Goal: Transaction & Acquisition: Purchase product/service

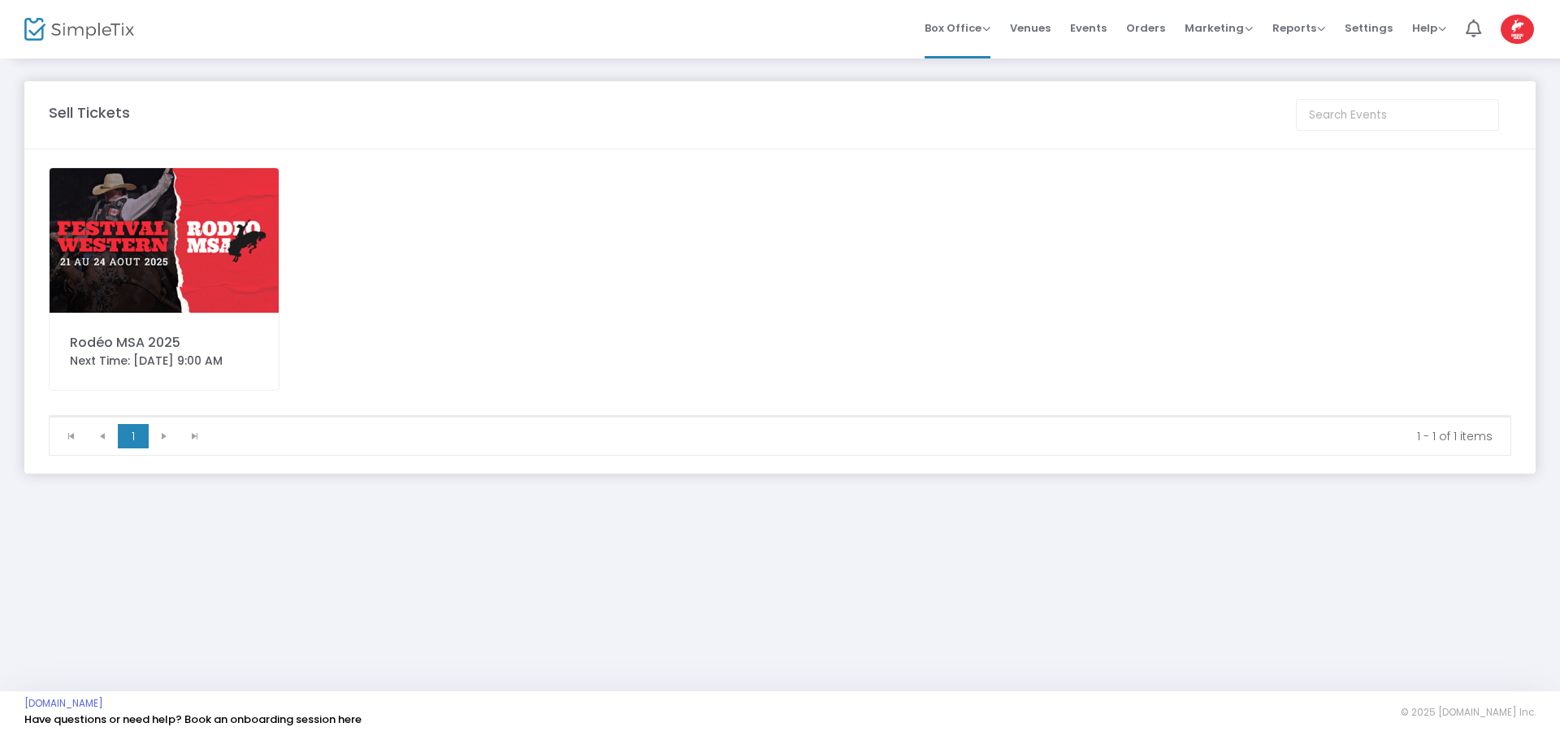
click at [166, 232] on img at bounding box center [164, 240] width 229 height 145
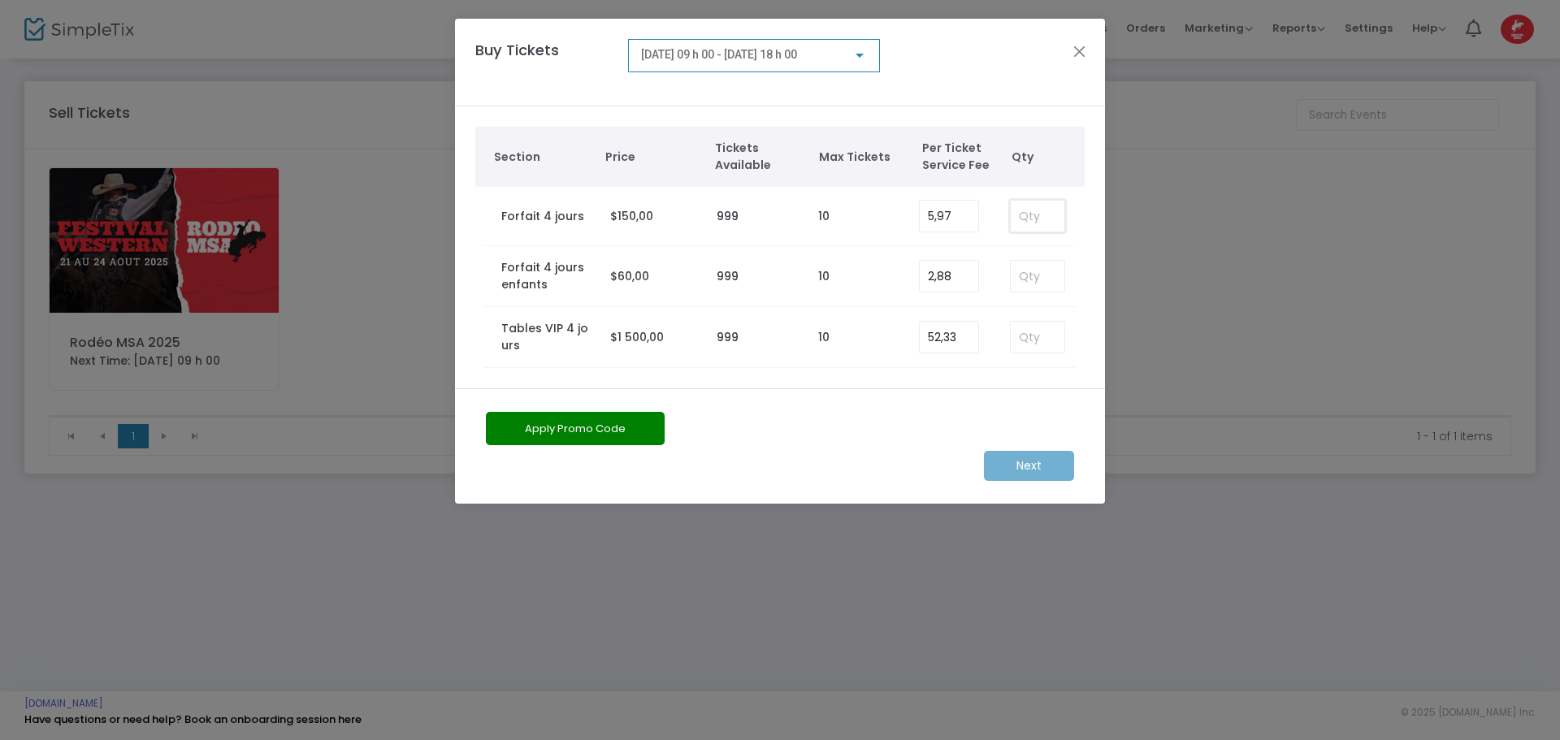
click at [1030, 209] on input at bounding box center [1038, 216] width 54 height 31
type input "2"
click at [1027, 274] on input at bounding box center [1038, 276] width 54 height 31
type input "2"
click at [1010, 466] on m-button "Next" at bounding box center [1029, 466] width 90 height 30
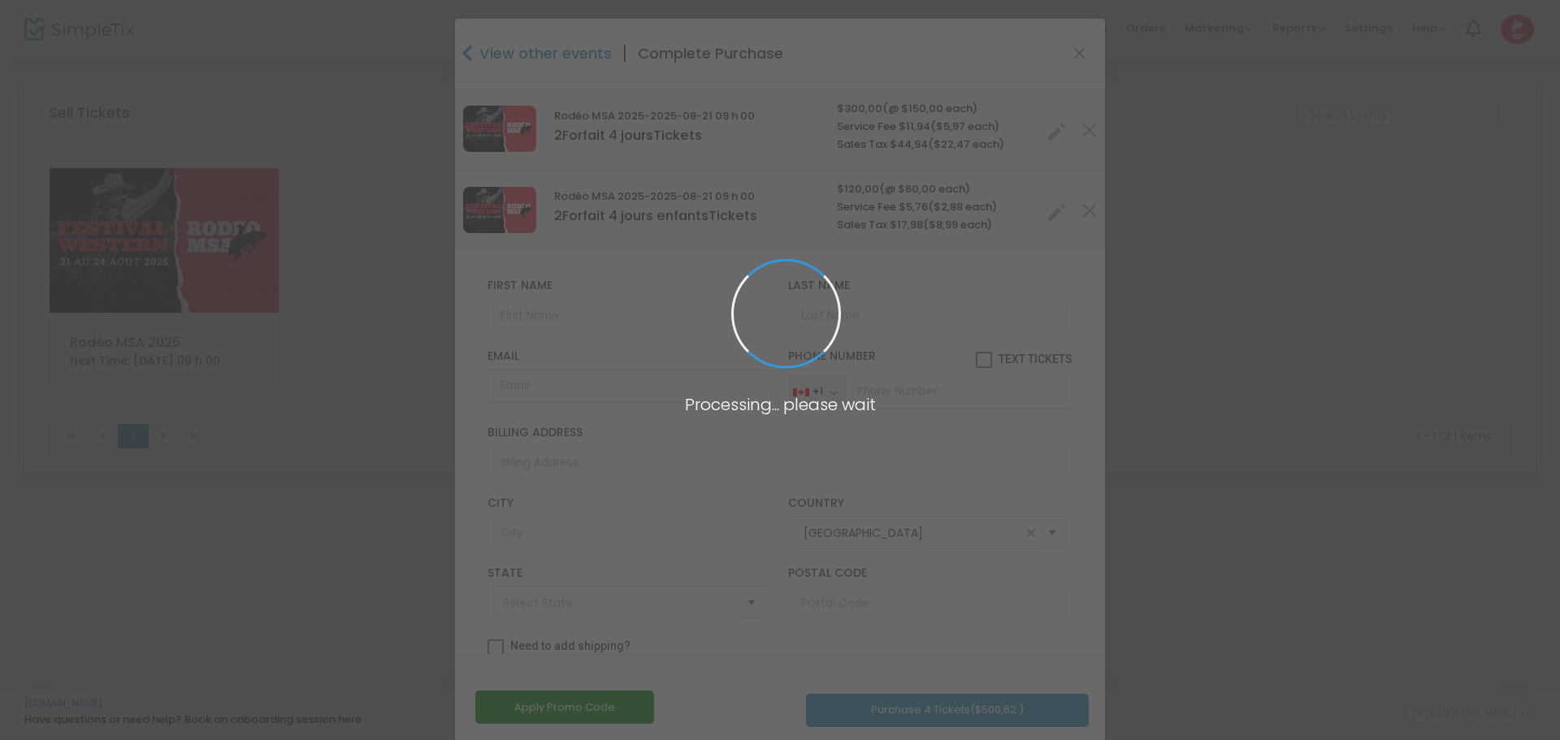
type input "[GEOGRAPHIC_DATA]"
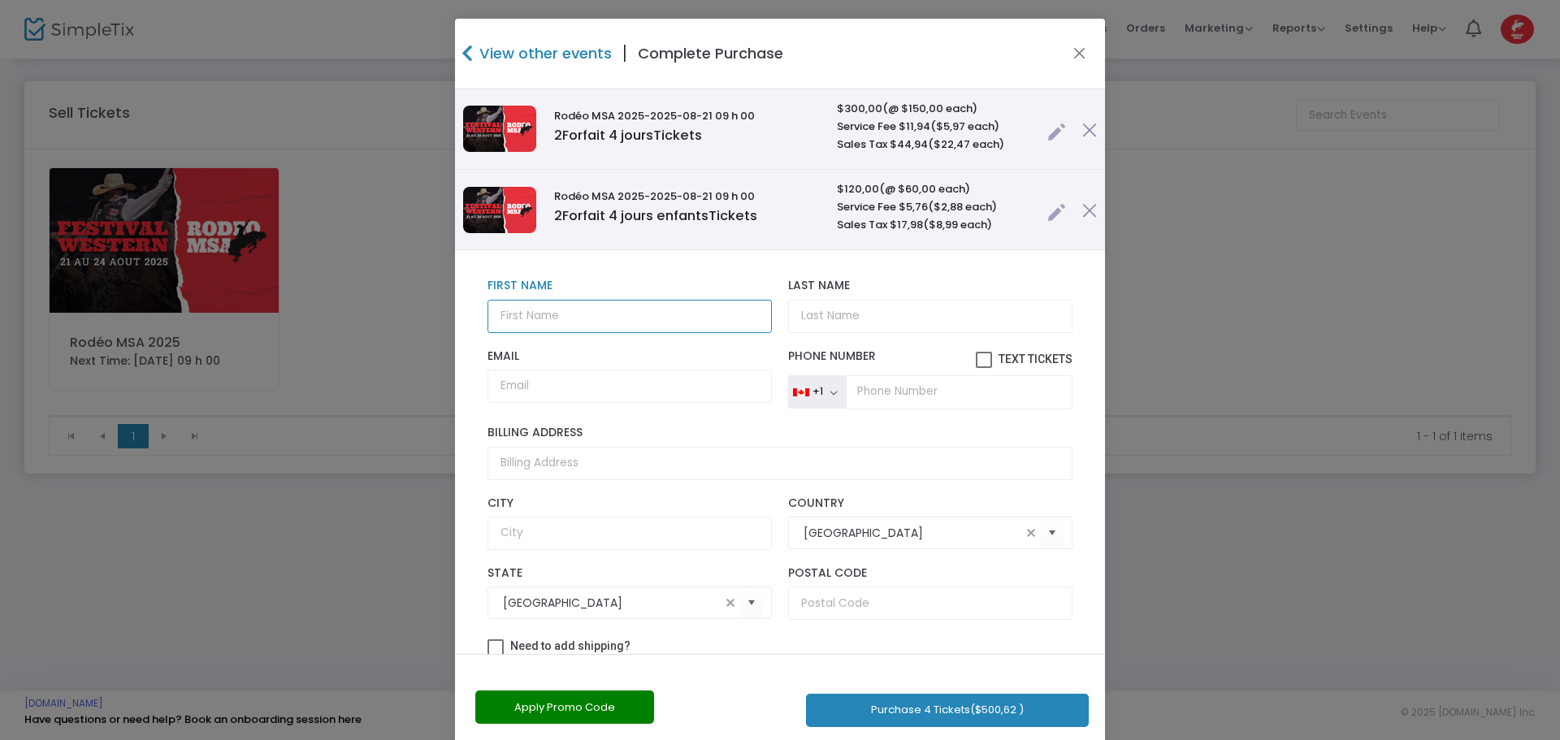
click at [582, 313] on input "text" at bounding box center [630, 316] width 284 height 33
type input "[PERSON_NAME] PIS SA GANG"
click at [511, 391] on input "Email" at bounding box center [630, 386] width 284 height 33
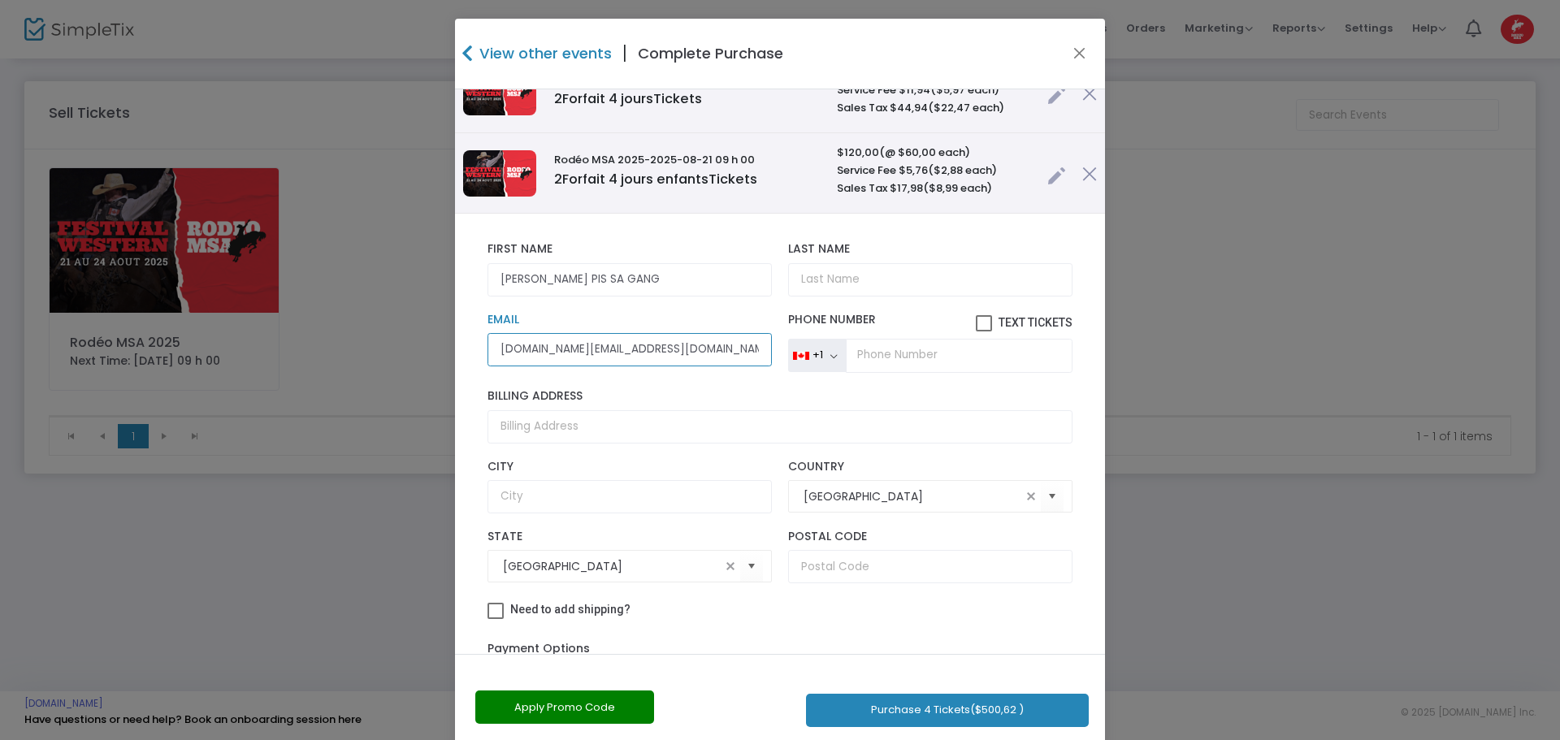
scroll to position [33, 0]
type input "[DOMAIN_NAME][EMAIL_ADDRESS][DOMAIN_NAME]"
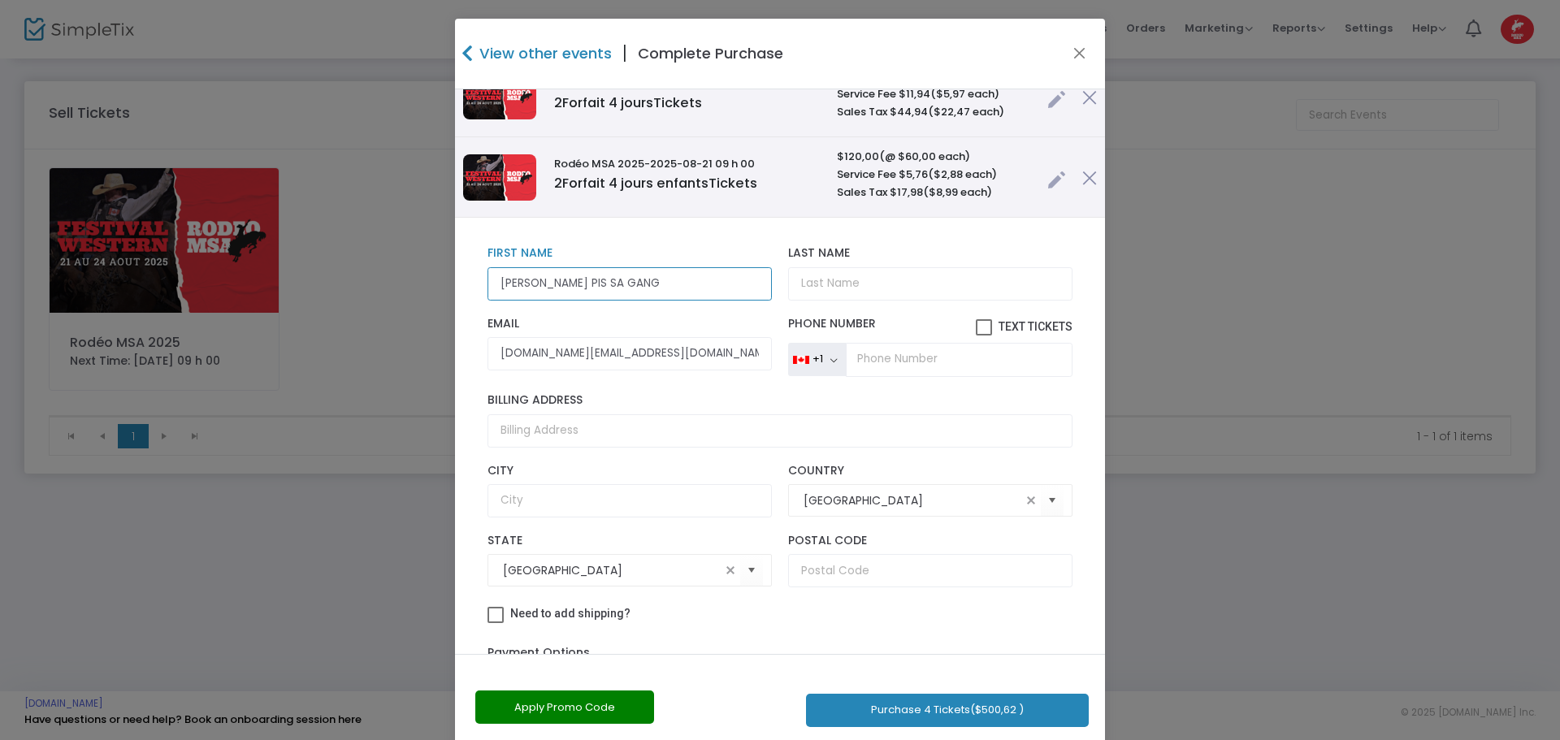
drag, startPoint x: 550, startPoint y: 283, endPoint x: 608, endPoint y: 274, distance: 58.4
click at [608, 274] on input "[PERSON_NAME] PIS SA GANG" at bounding box center [630, 283] width 284 height 33
click at [813, 285] on input "Last Name" at bounding box center [930, 283] width 284 height 33
click at [563, 285] on input "[PERSON_NAME] PIS" at bounding box center [630, 283] width 284 height 33
paste input "SA GANG"
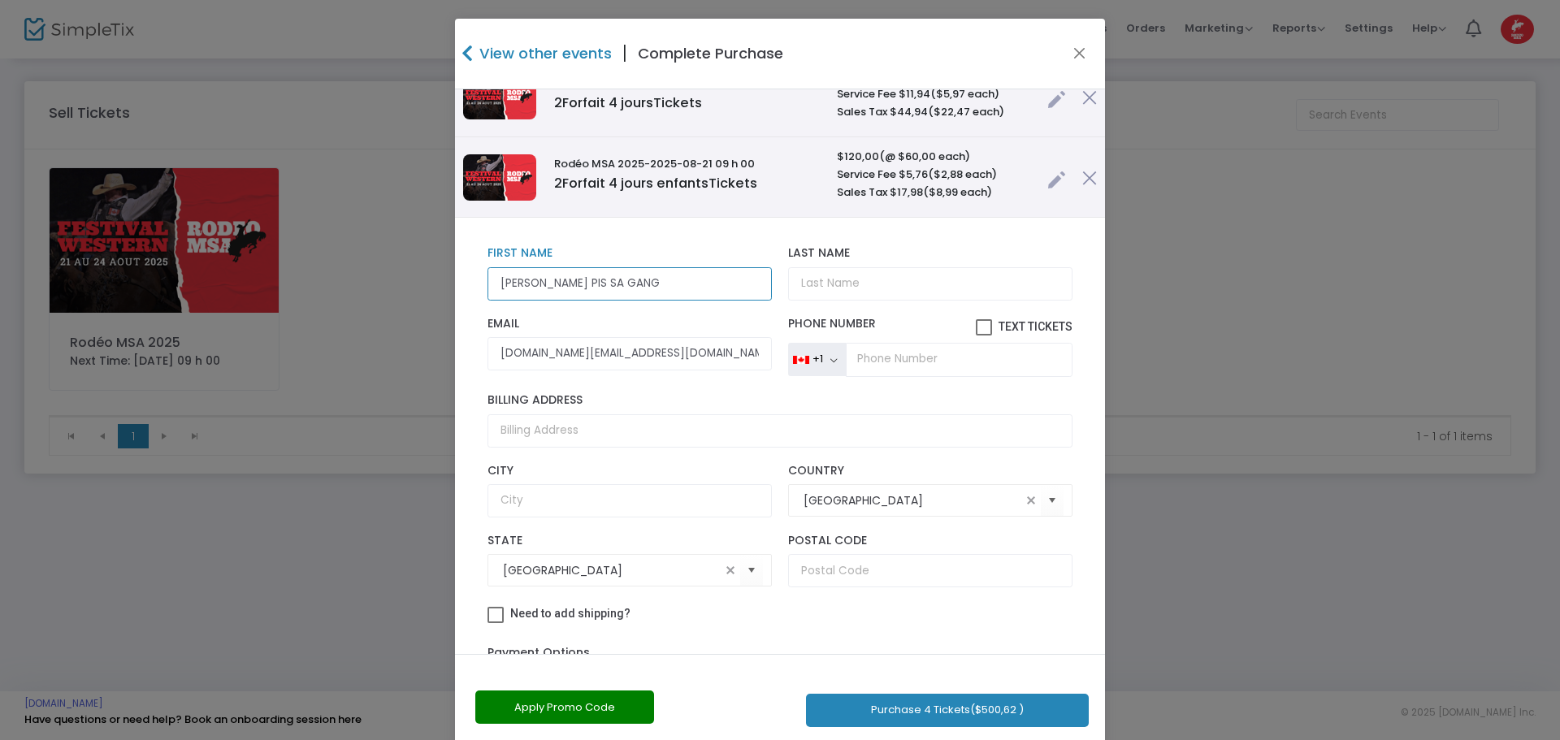
drag, startPoint x: 613, startPoint y: 284, endPoint x: 259, endPoint y: 257, distance: 355.3
click at [259, 257] on ngb-modal-window "View other events | Complete Purchase Rodéo MSA 2025 -2025-08-21 09 h 00 2 Forf…" at bounding box center [780, 370] width 1560 height 740
type input "[PERSON_NAME] PIS SA GANG"
click at [548, 705] on button "Apply Promo Code" at bounding box center [564, 707] width 179 height 33
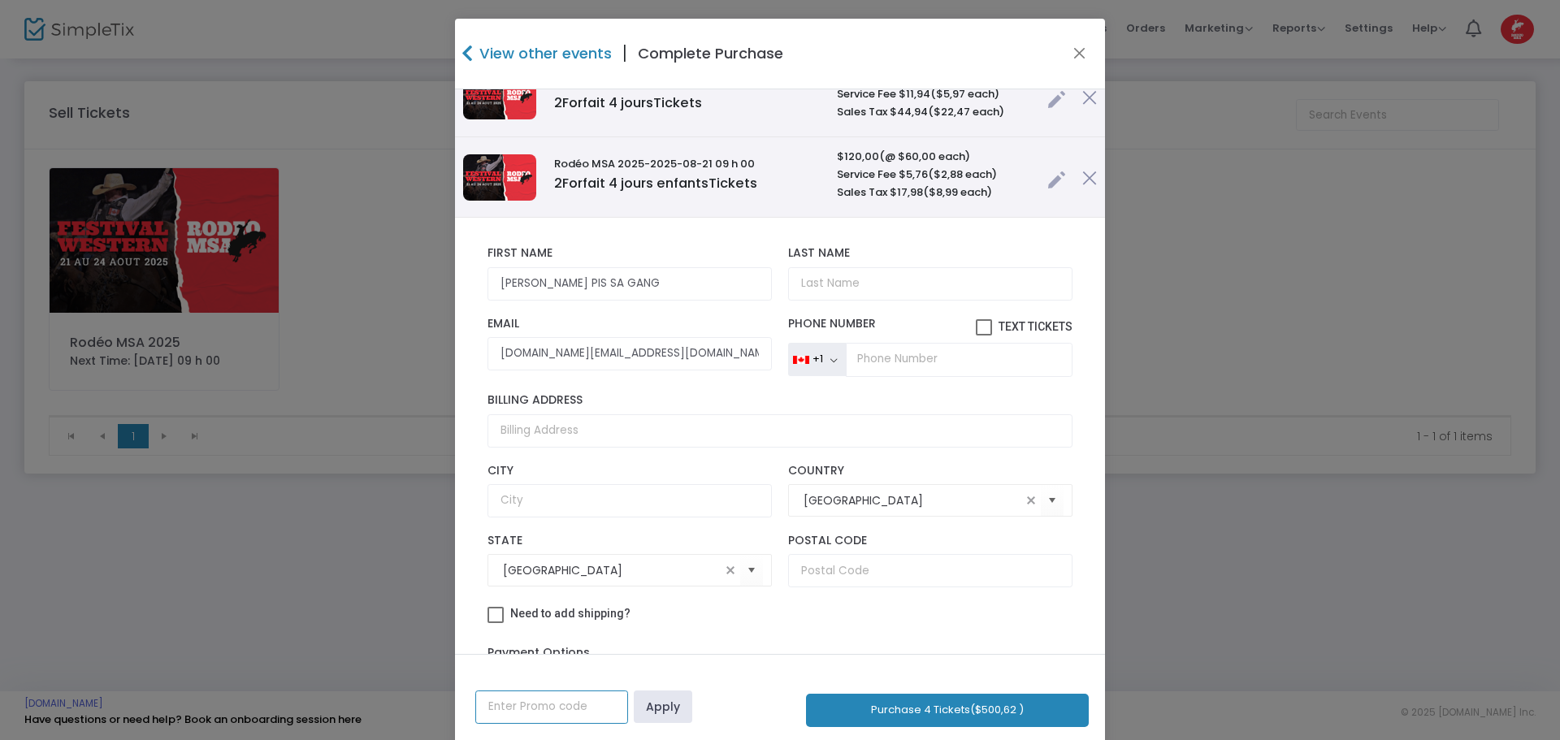
click at [548, 705] on input "text" at bounding box center [551, 707] width 153 height 33
type input "sophie2025"
click at [669, 697] on link "Apply" at bounding box center [663, 707] width 59 height 33
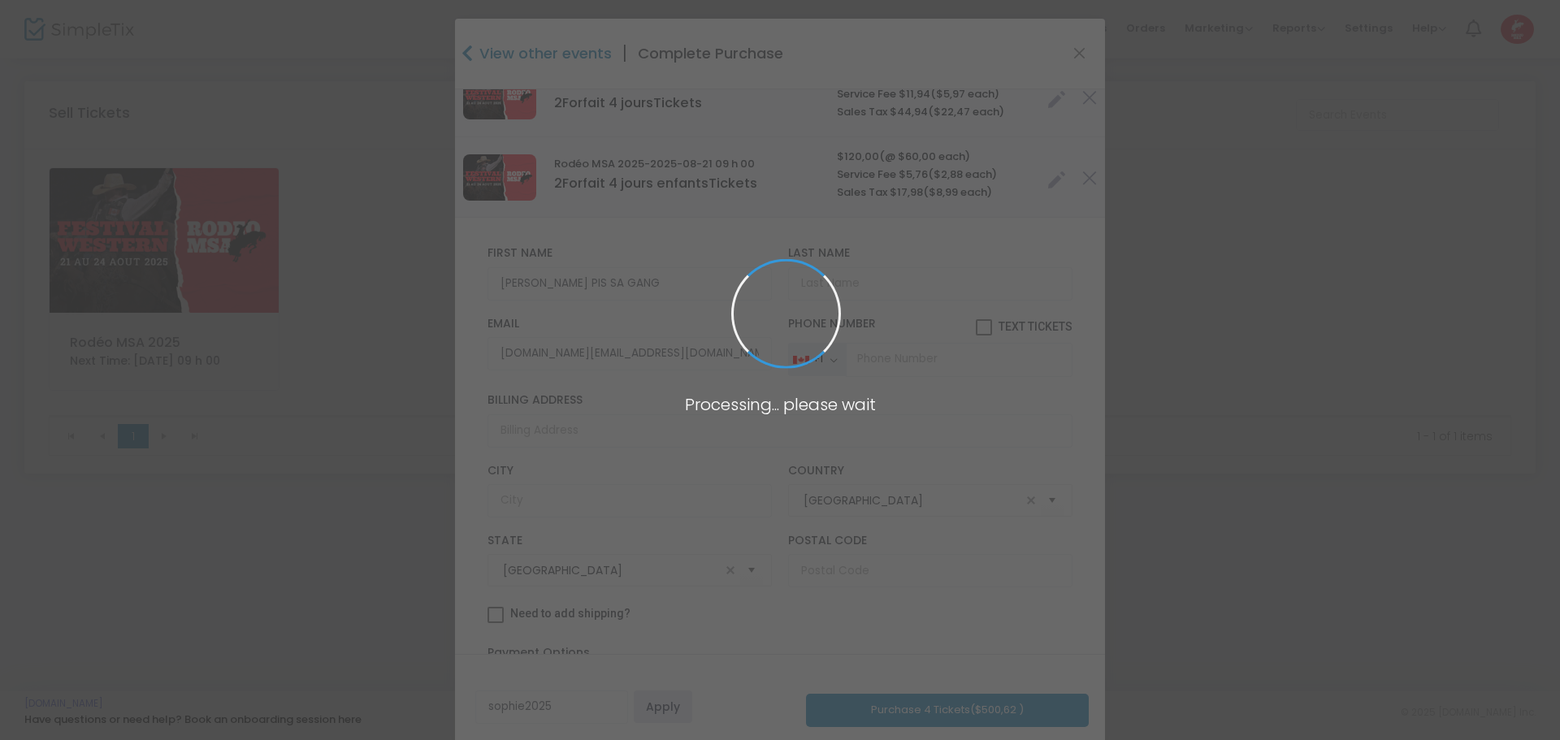
radio input "true"
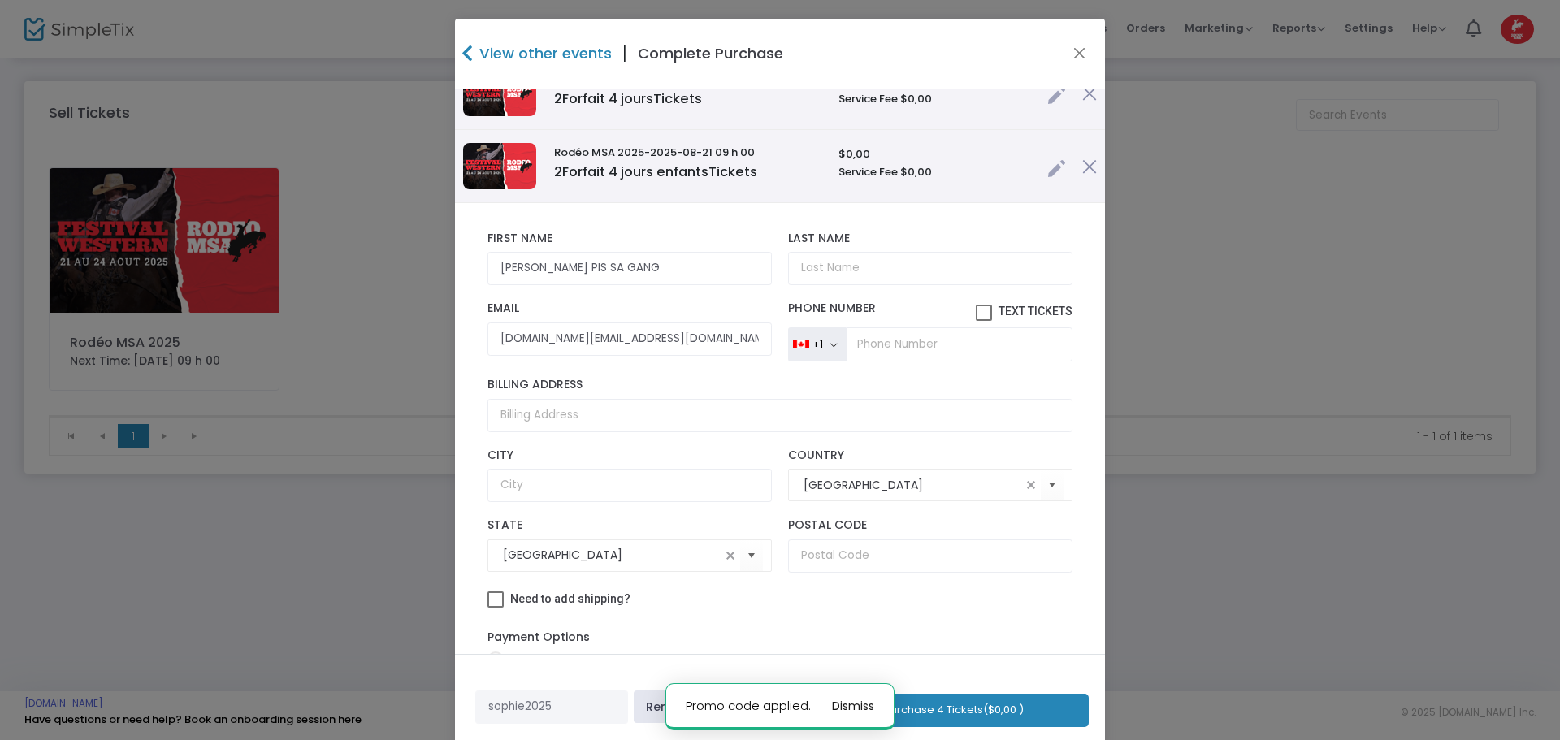
click at [924, 709] on button "Purchase 4 Tickets ($0,00 )" at bounding box center [954, 710] width 270 height 33
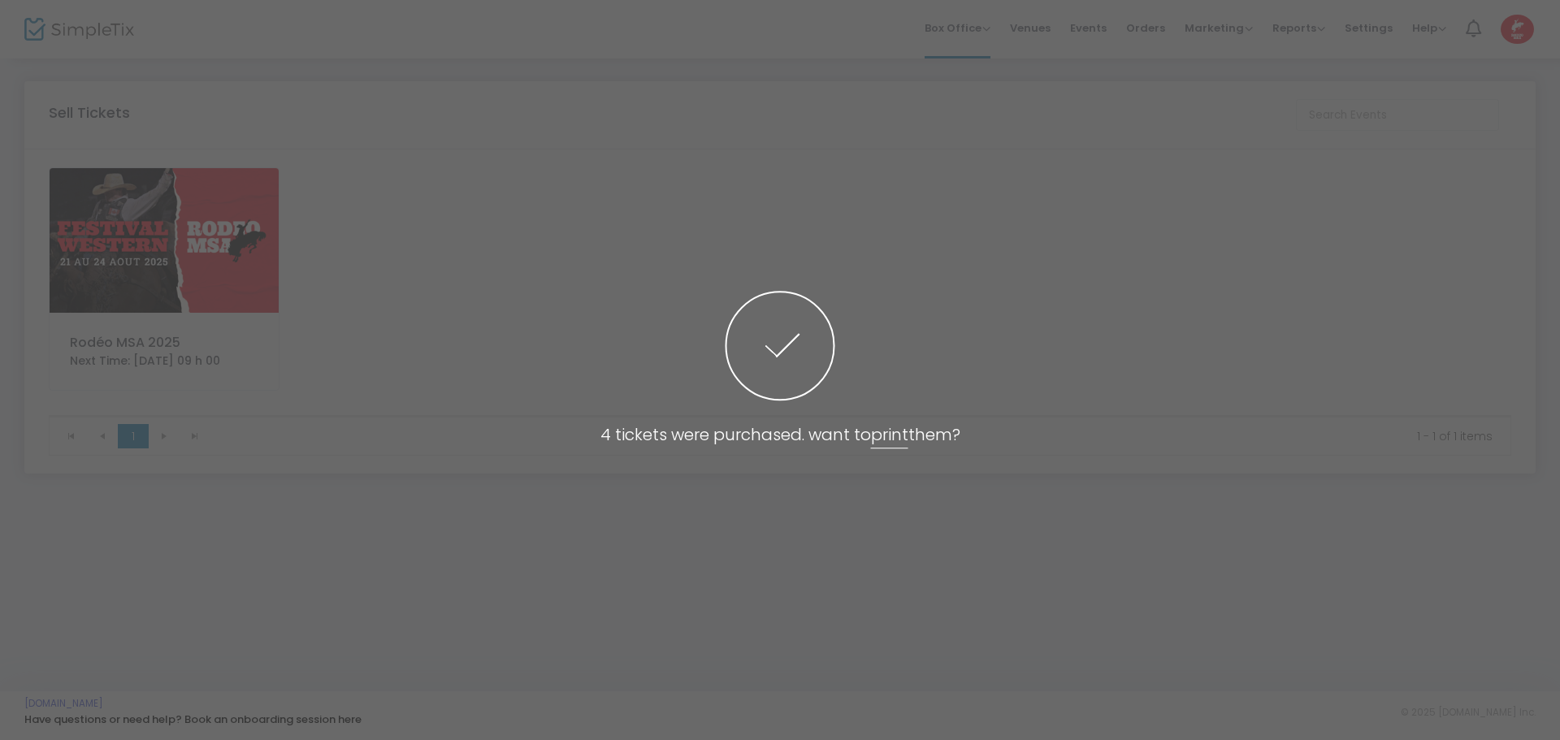
click at [207, 249] on span at bounding box center [780, 370] width 1560 height 740
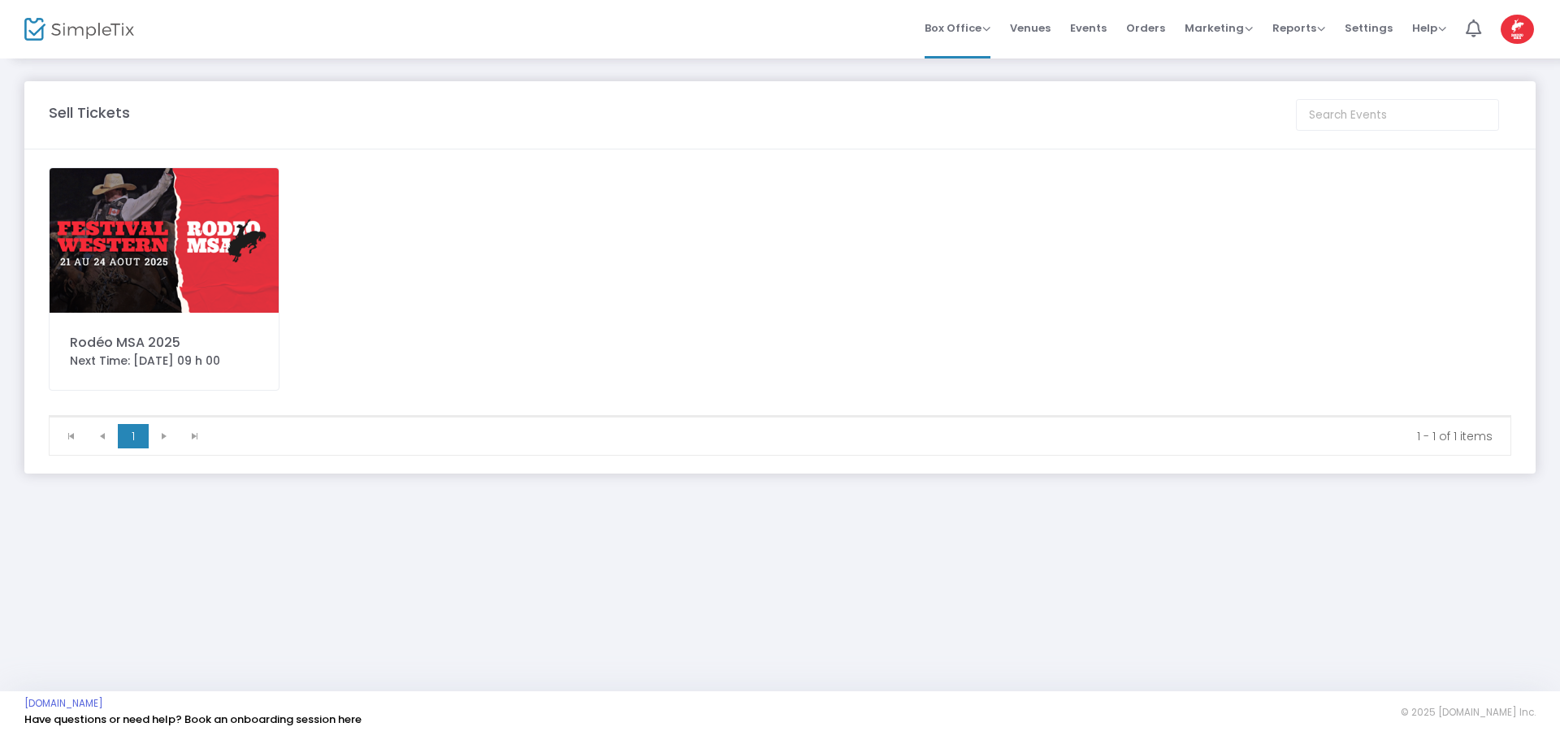
click at [207, 249] on img at bounding box center [164, 240] width 229 height 145
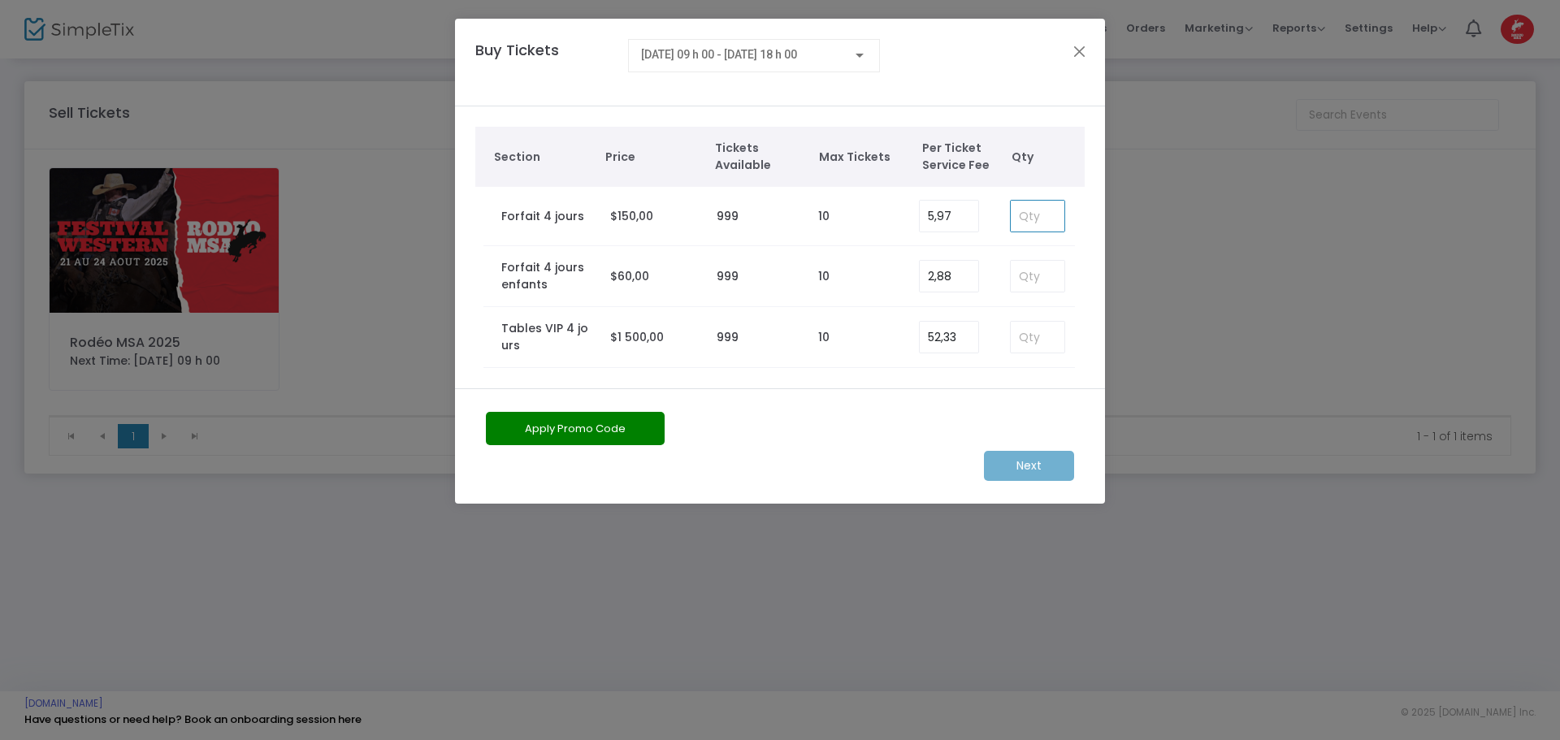
click at [1029, 218] on input at bounding box center [1038, 216] width 54 height 31
type input "10"
click at [1017, 463] on m-button "Next" at bounding box center [1029, 466] width 90 height 30
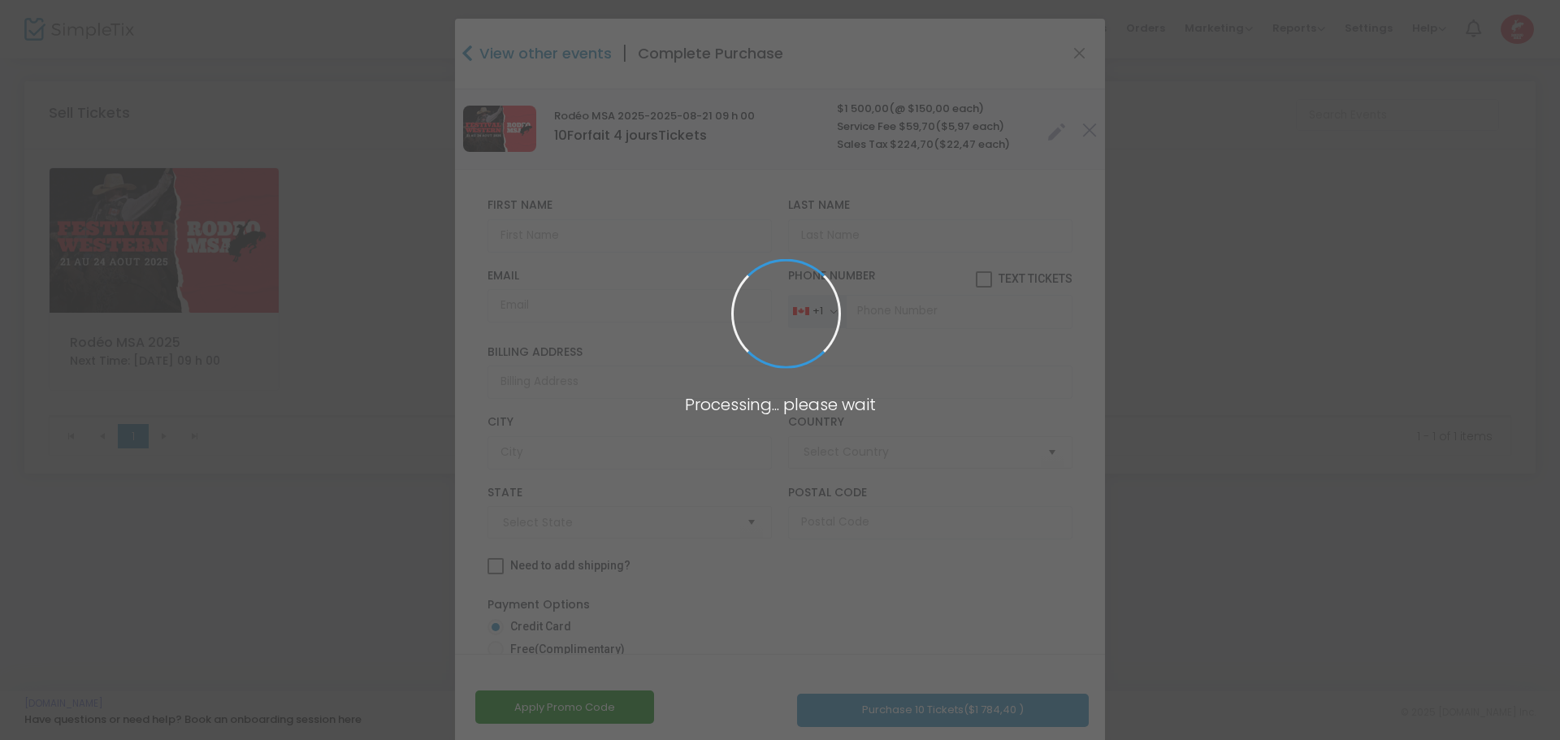
type input "[GEOGRAPHIC_DATA]"
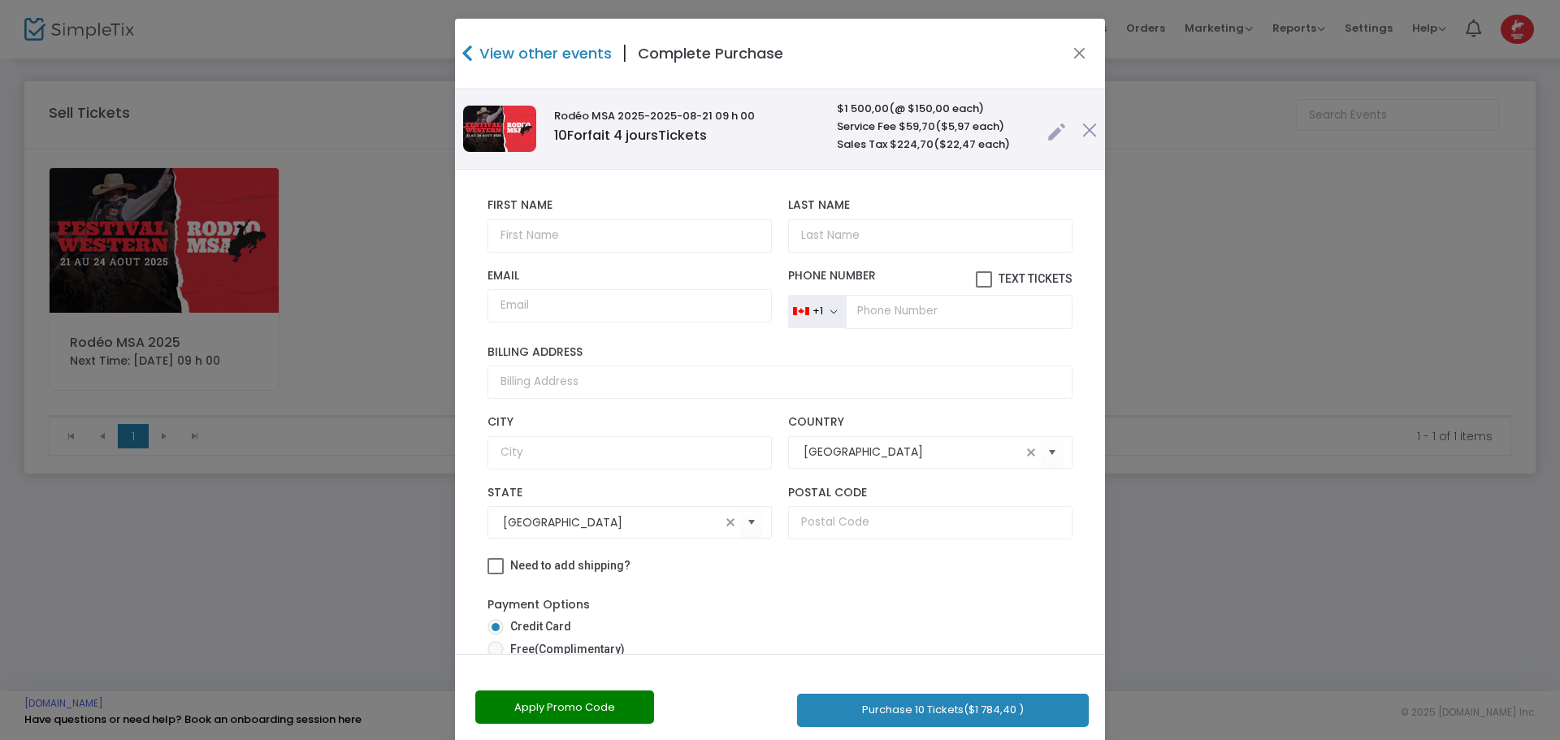
drag, startPoint x: 653, startPoint y: 269, endPoint x: 579, endPoint y: 119, distance: 167.9
click at [612, 190] on div "First Name First Name is required. Last Name Last Name is required. Email Email…" at bounding box center [780, 469] width 585 height 558
click at [596, 240] on input "text" at bounding box center [630, 235] width 284 height 33
paste input "[PERSON_NAME] PIS SA GANG"
type input "[PERSON_NAME] PIS SA GANG"
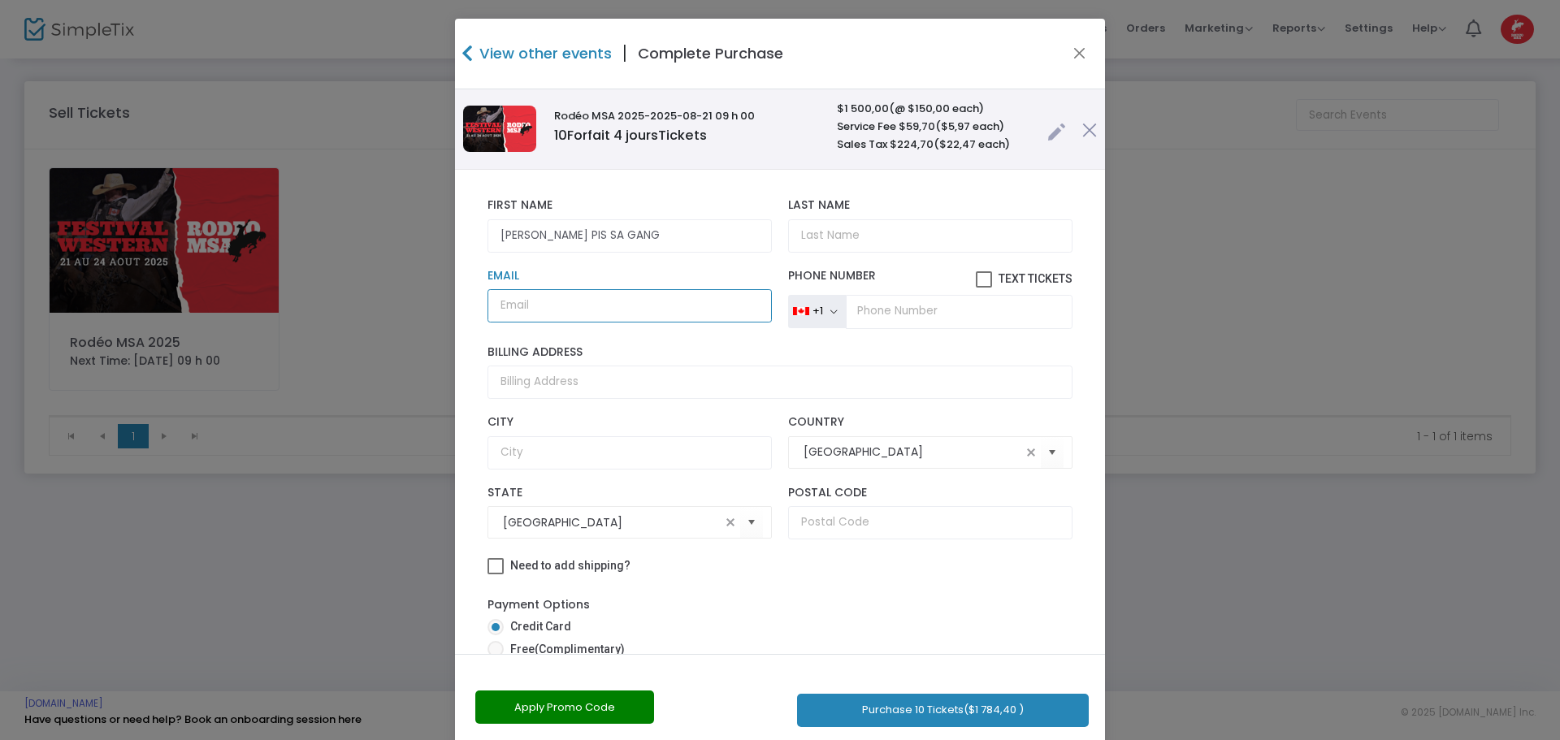
click at [557, 300] on input "Email" at bounding box center [630, 305] width 284 height 33
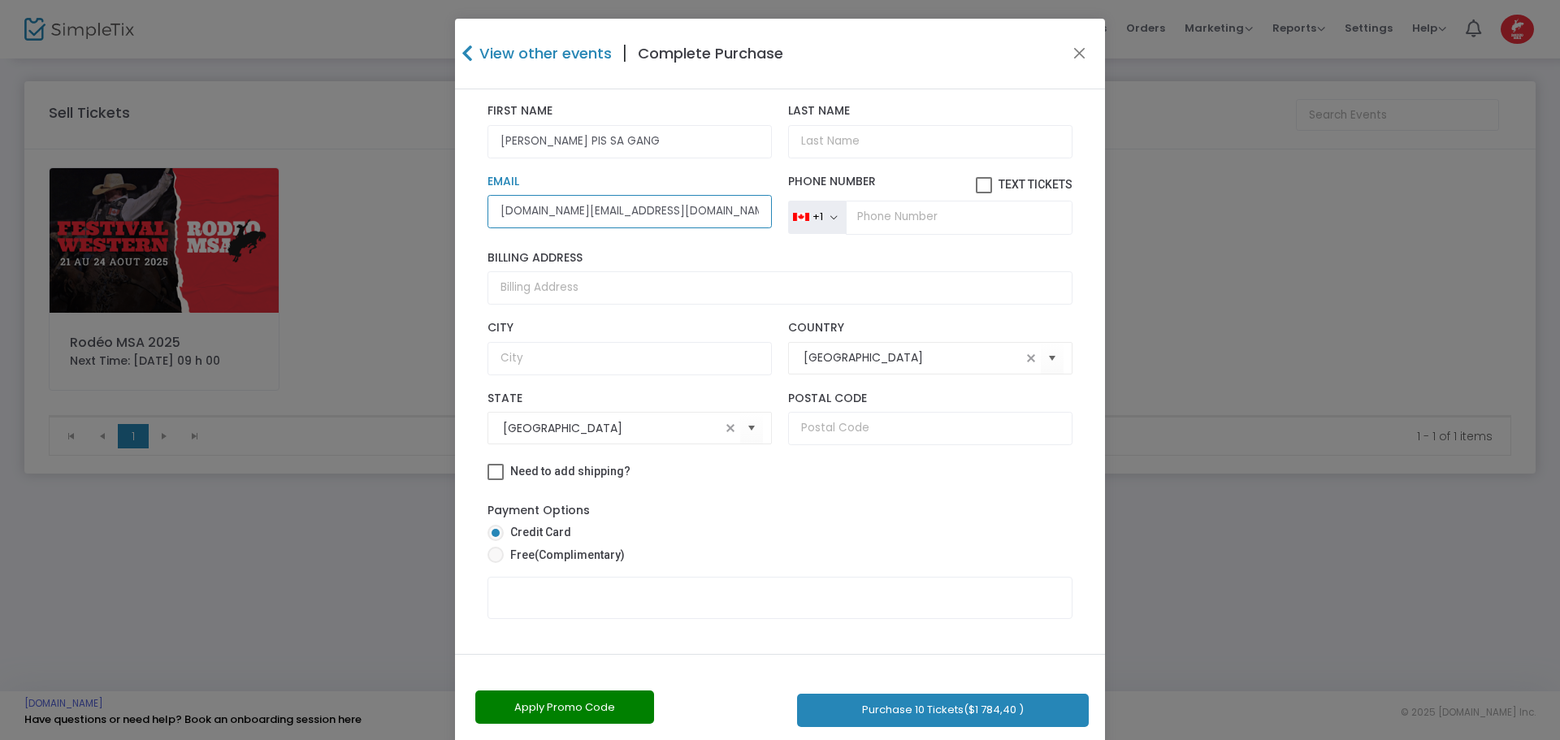
scroll to position [115, 0]
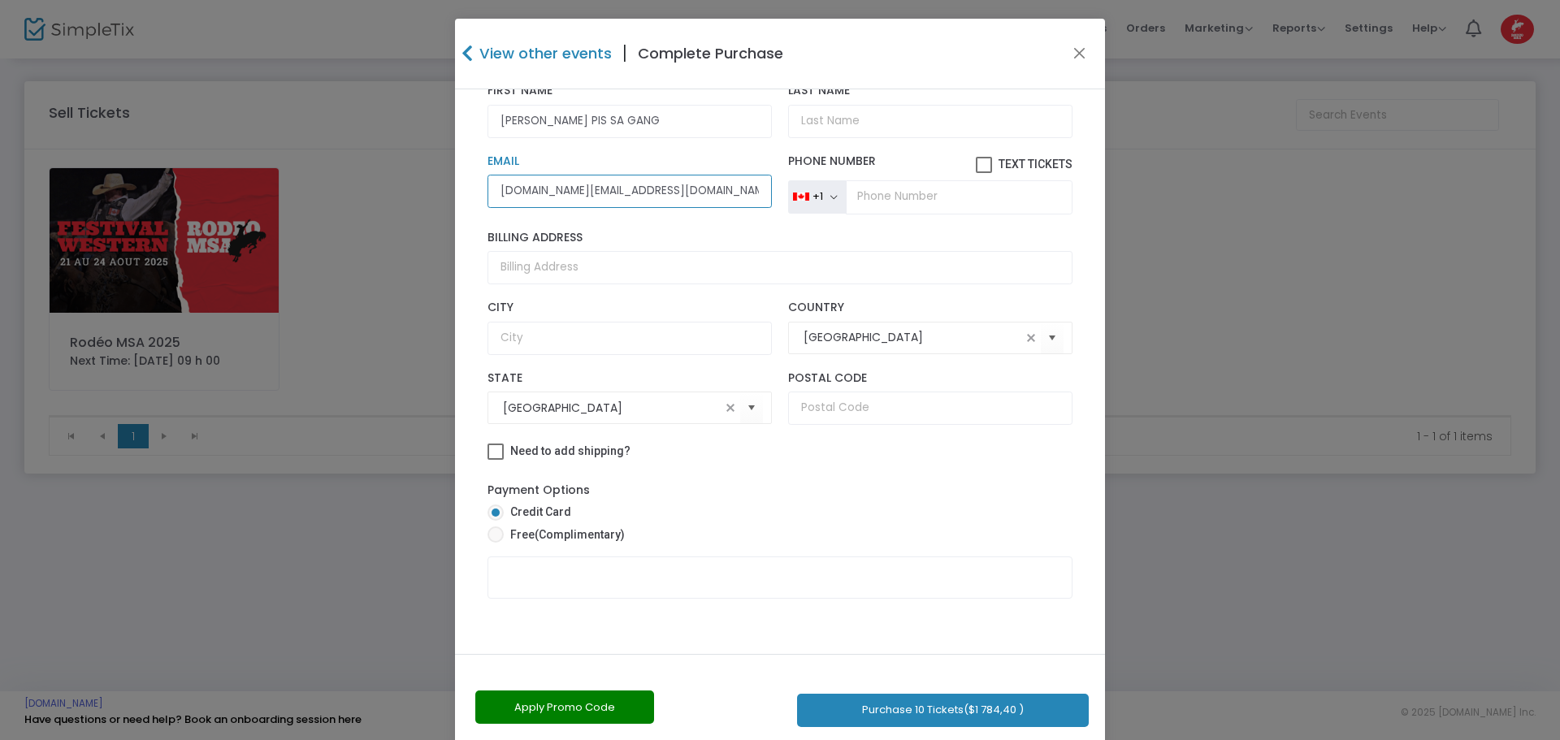
type input "[DOMAIN_NAME][EMAIL_ADDRESS][DOMAIN_NAME]"
click at [531, 713] on button "Apply Promo Code" at bounding box center [564, 707] width 179 height 33
click at [531, 713] on input "text" at bounding box center [551, 707] width 153 height 33
type input "sophie2025"
click at [654, 703] on link "Apply" at bounding box center [663, 707] width 59 height 33
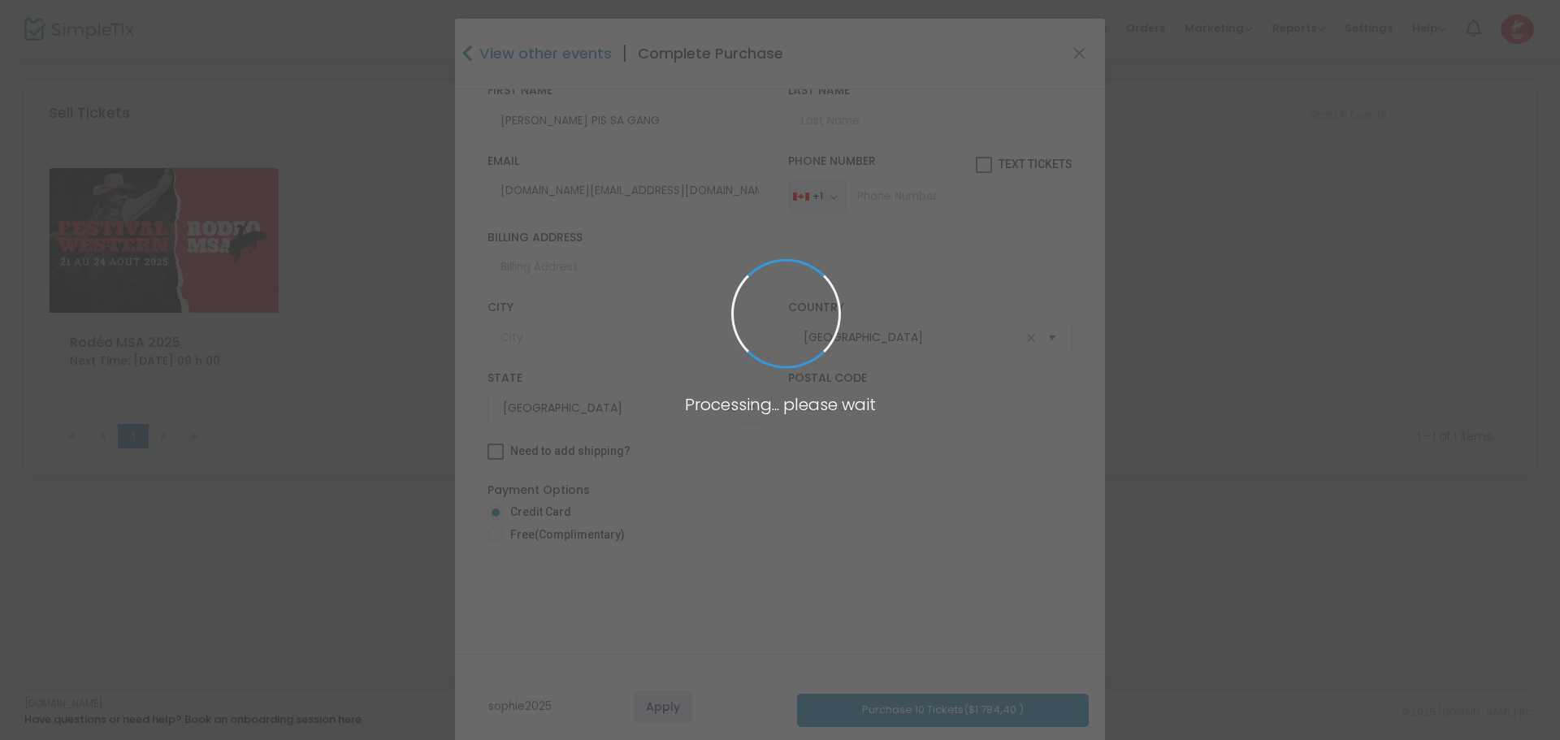
radio input "true"
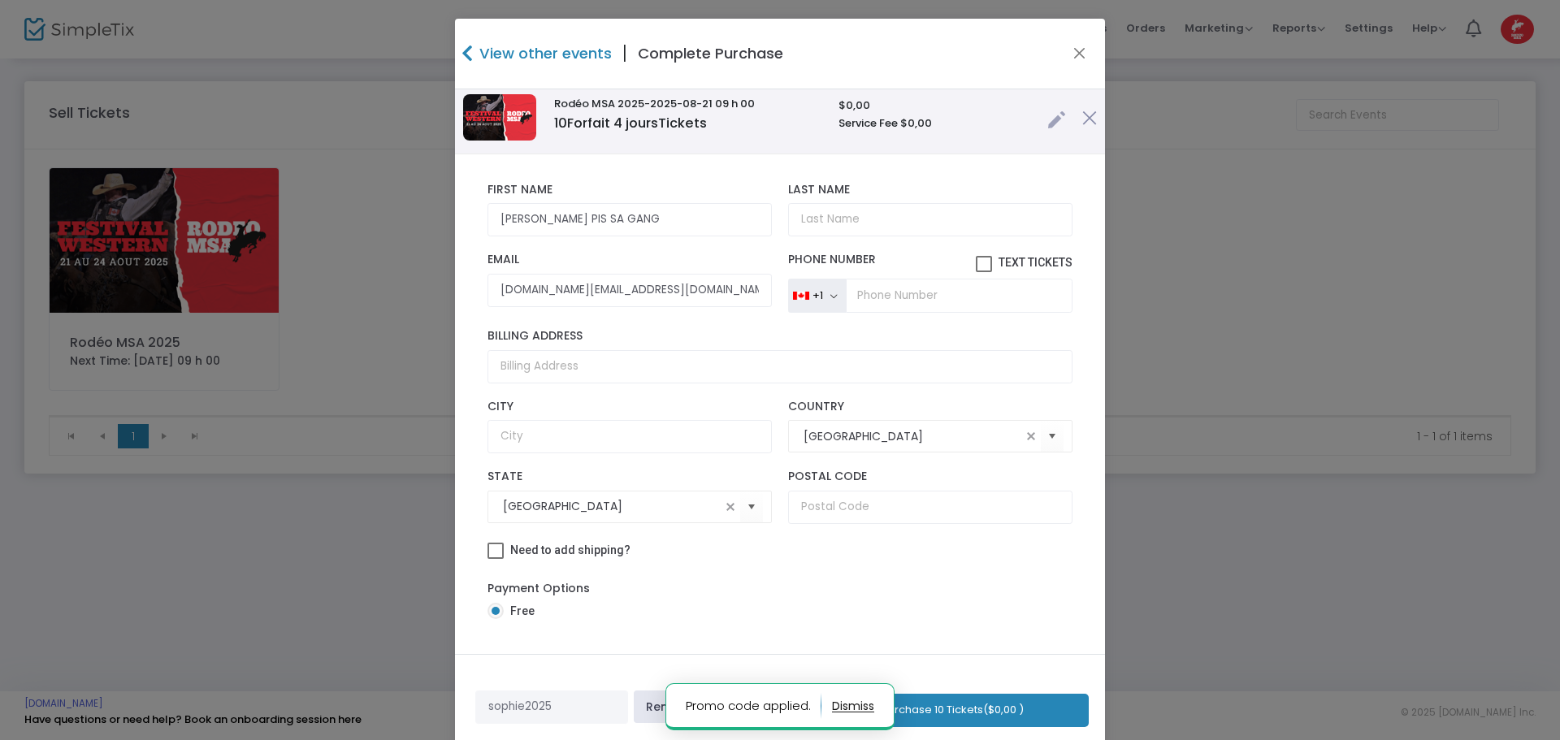
click at [939, 708] on button "Purchase 10 Tickets ($0,00 )" at bounding box center [953, 710] width 272 height 33
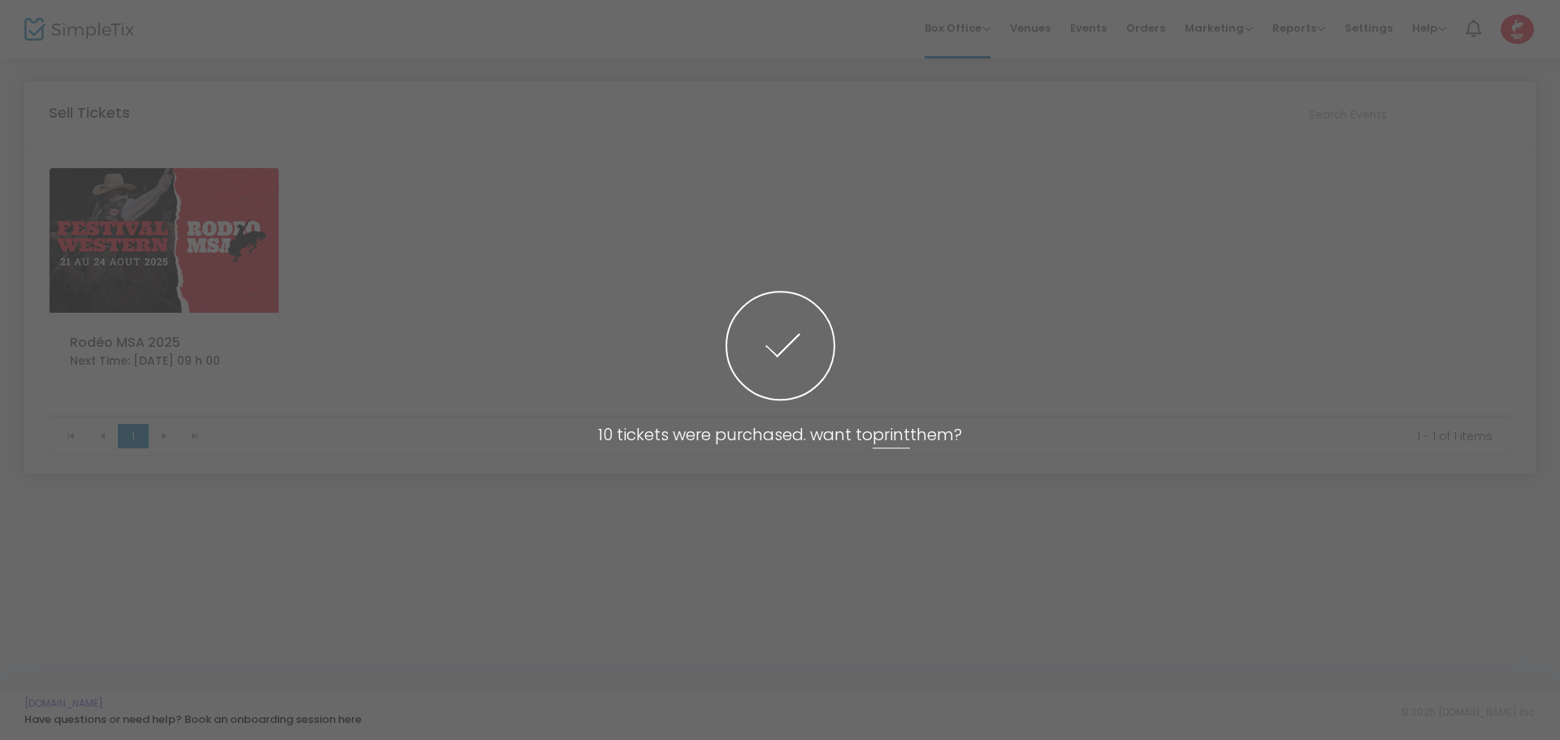
click at [135, 215] on span at bounding box center [780, 370] width 1560 height 740
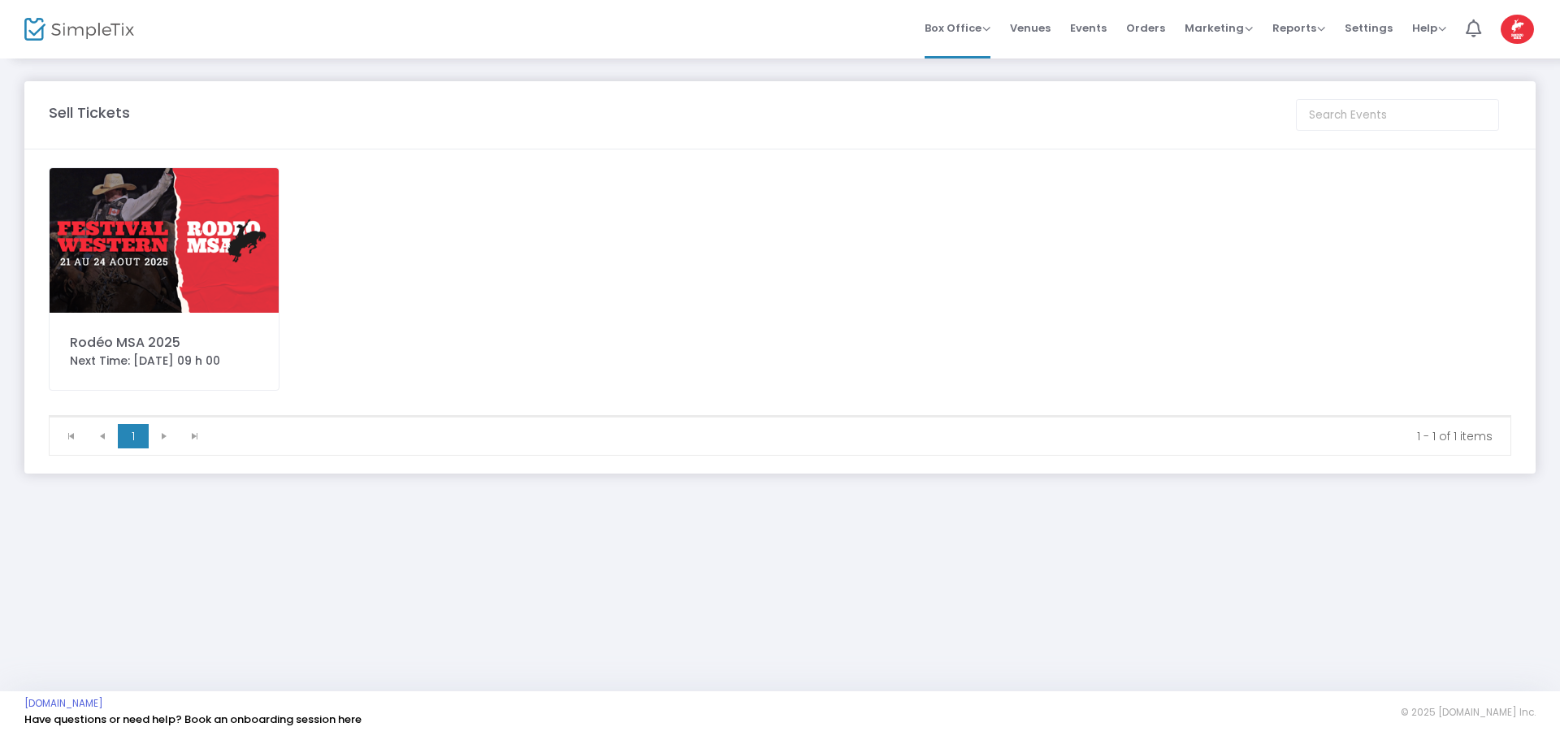
click at [136, 215] on img at bounding box center [164, 240] width 229 height 145
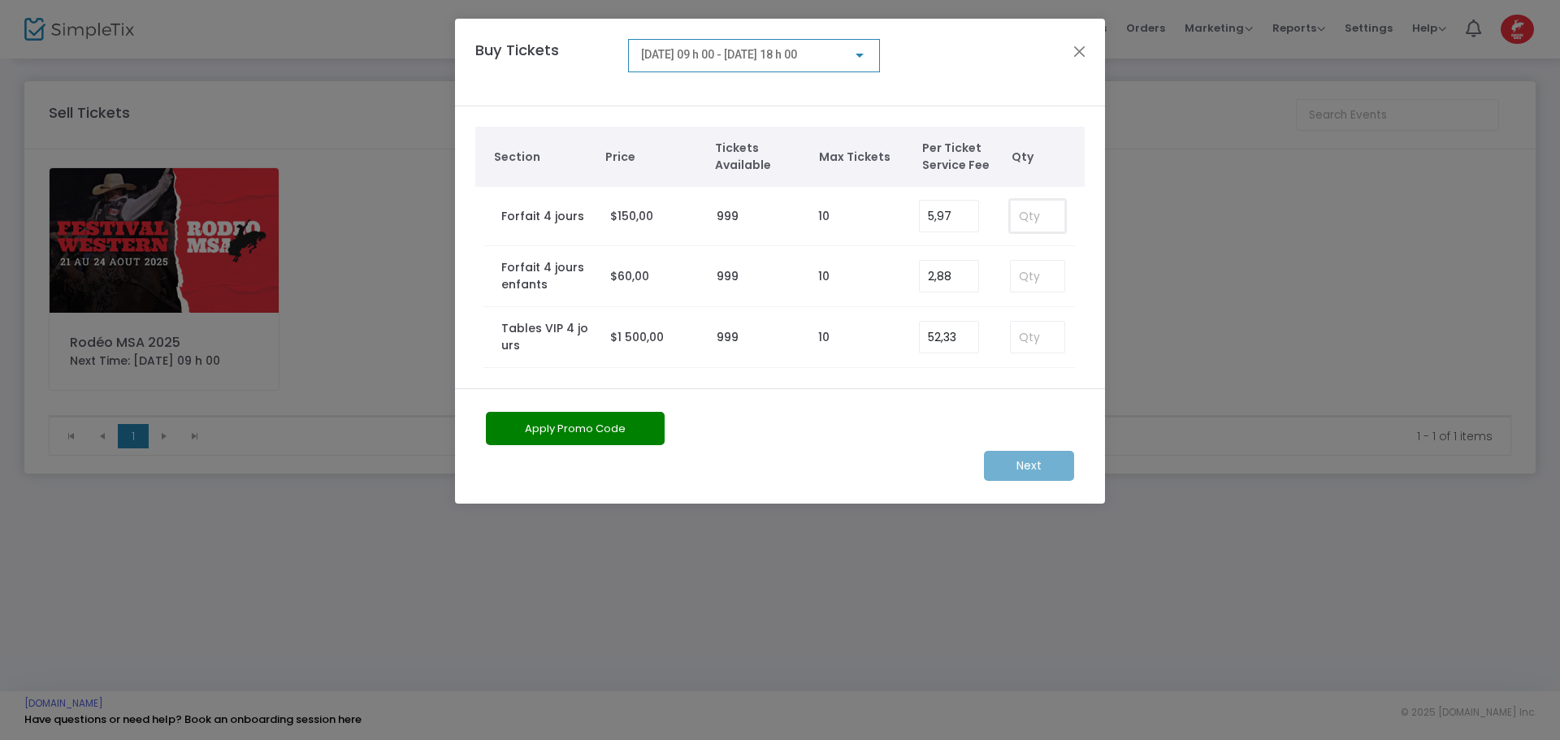
click at [1029, 215] on input at bounding box center [1038, 216] width 54 height 31
type input "6"
click at [1011, 459] on m-button "Next" at bounding box center [1029, 466] width 90 height 30
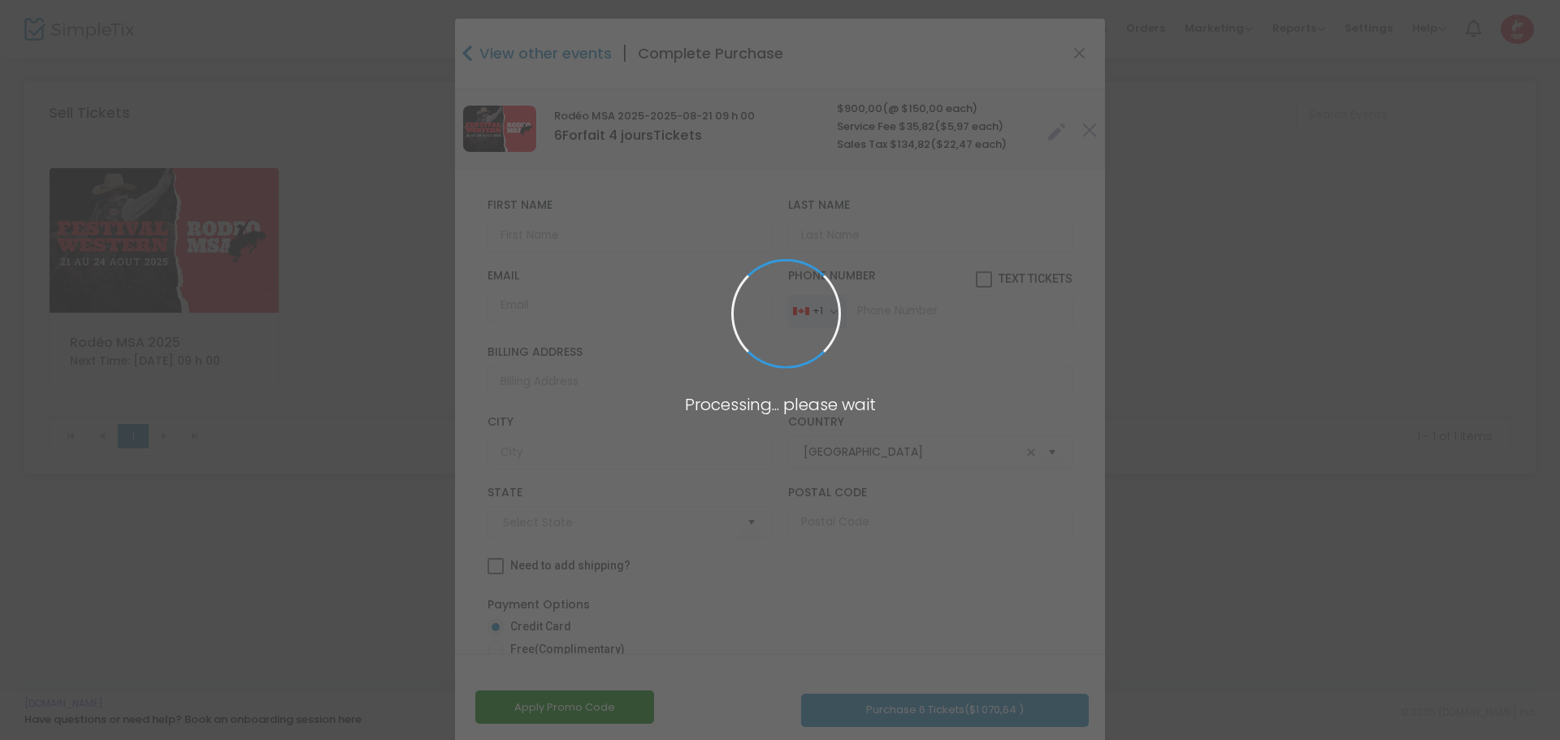
type input "[GEOGRAPHIC_DATA]"
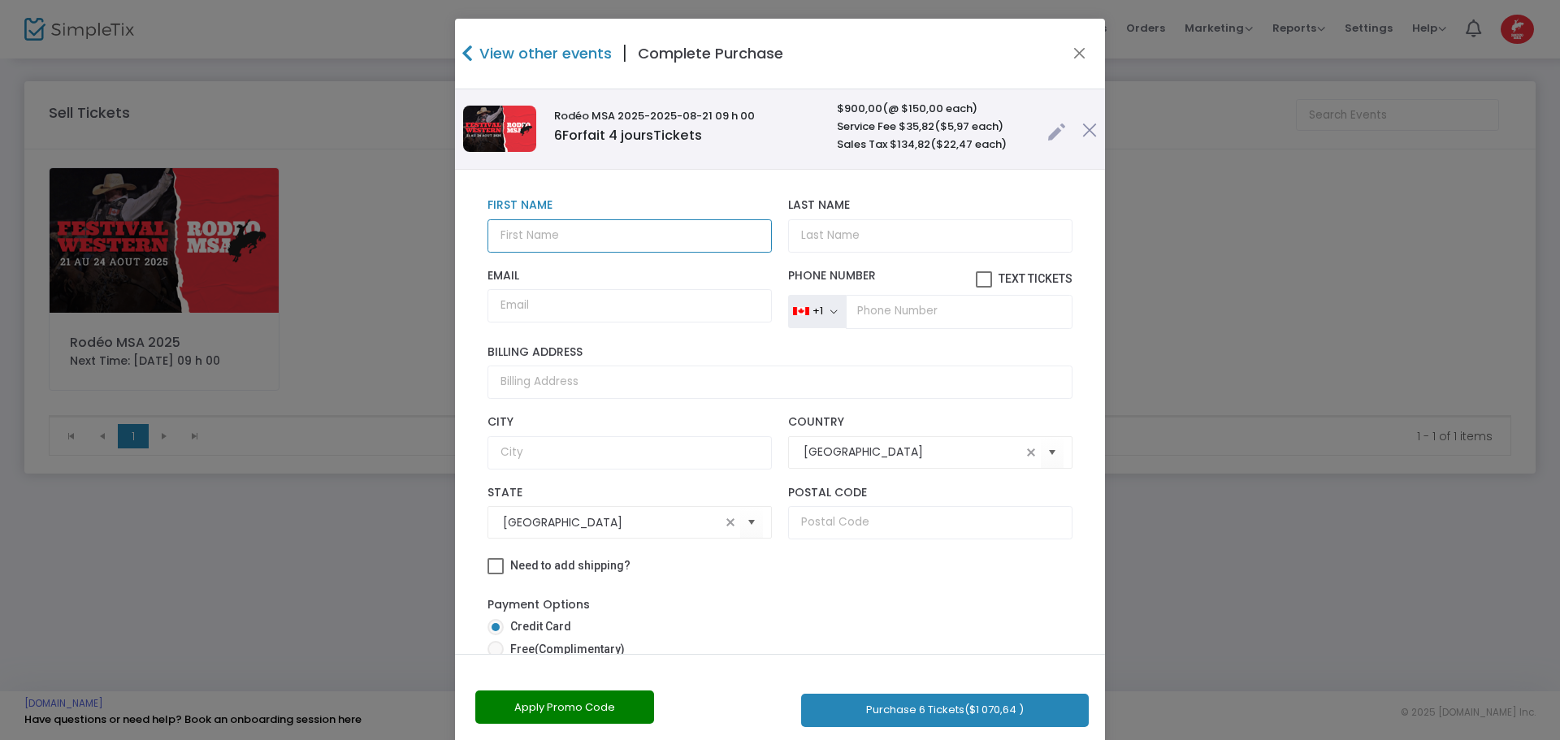
click at [582, 241] on input "text" at bounding box center [630, 235] width 284 height 33
